Goal: Check status: Check status

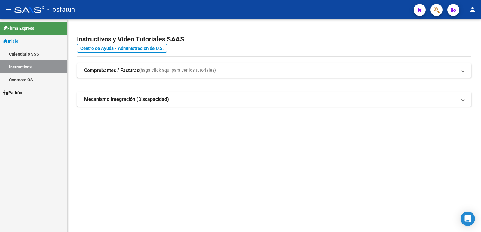
click at [23, 39] on link "Inicio" at bounding box center [33, 41] width 67 height 13
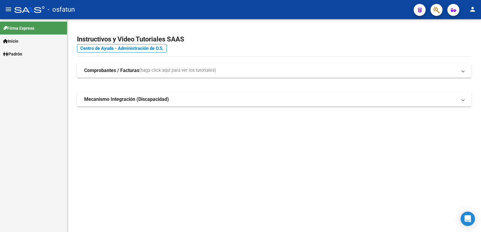
click at [32, 36] on link "Inicio" at bounding box center [33, 41] width 67 height 13
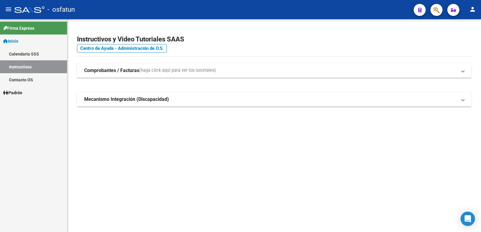
click at [35, 95] on link "Padrón" at bounding box center [33, 92] width 67 height 13
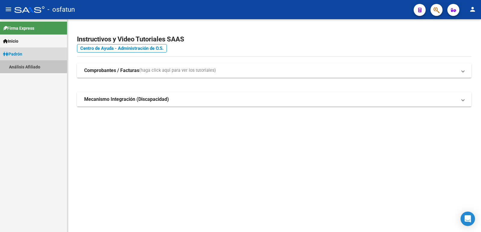
click at [26, 63] on link "Análisis Afiliado" at bounding box center [33, 66] width 67 height 13
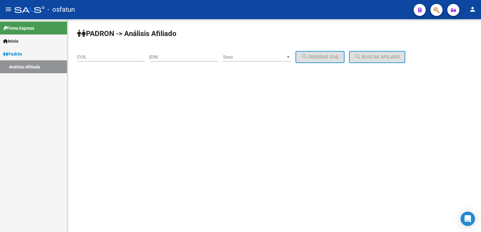
click at [179, 60] on input "DNI" at bounding box center [185, 56] width 68 height 5
paste input "39991171"
type input "39991171"
click at [286, 59] on span "Sexo" at bounding box center [254, 56] width 63 height 5
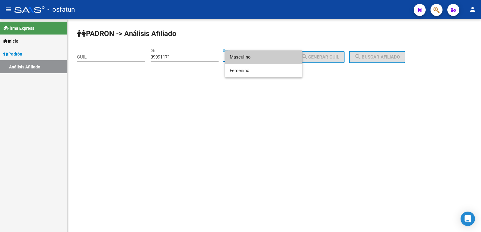
click at [268, 59] on span "Masculino" at bounding box center [264, 58] width 68 height 14
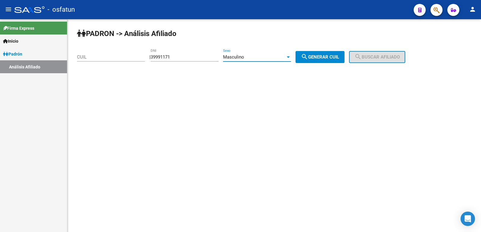
click at [324, 56] on span "search Generar CUIL" at bounding box center [320, 56] width 38 height 5
type input "20-39991171-1"
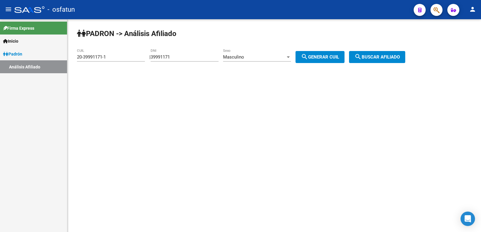
drag, startPoint x: 415, startPoint y: 59, endPoint x: 389, endPoint y: 59, distance: 25.9
click at [410, 59] on app-analisis-afiliado "PADRON -> Análisis Afiliado 20-39991171-1 CUIL | 39991171 DNI Masculino Sexo se…" at bounding box center [243, 56] width 333 height 5
click at [389, 59] on span "search Buscar afiliado" at bounding box center [376, 56] width 45 height 5
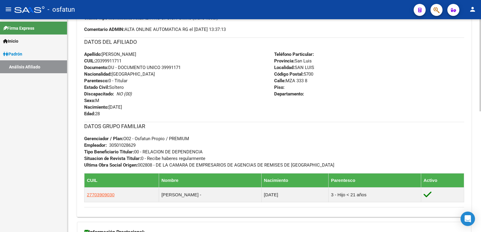
scroll to position [278, 0]
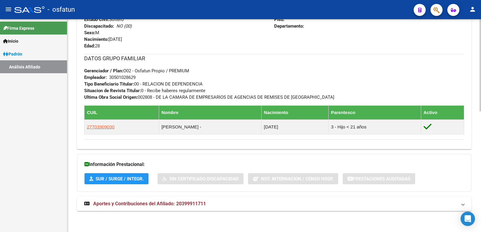
click at [163, 209] on mat-expansion-panel-header "Aportes y Contribuciones del Afiliado: 20399911711" at bounding box center [274, 204] width 394 height 14
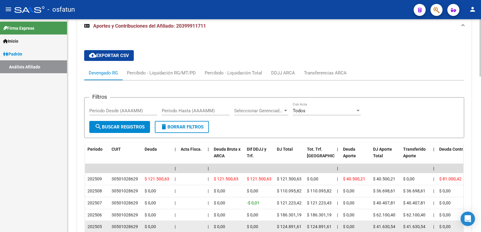
scroll to position [579, 0]
